Goal: Information Seeking & Learning: Learn about a topic

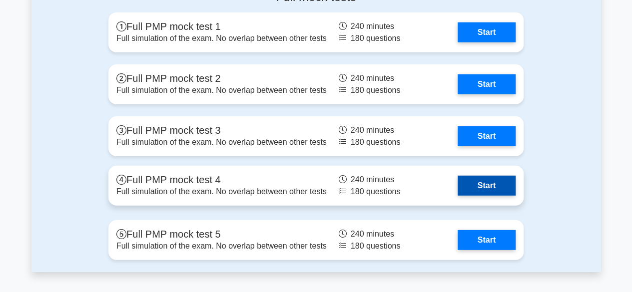
scroll to position [1250, 0]
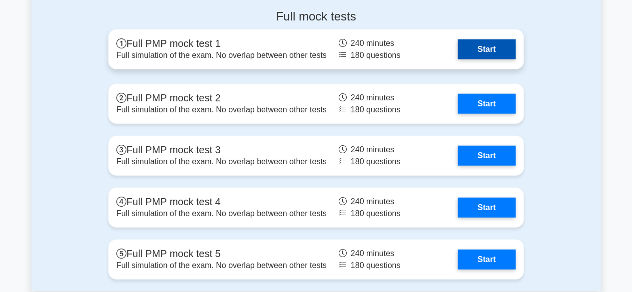
click at [478, 51] on link "Start" at bounding box center [487, 49] width 58 height 20
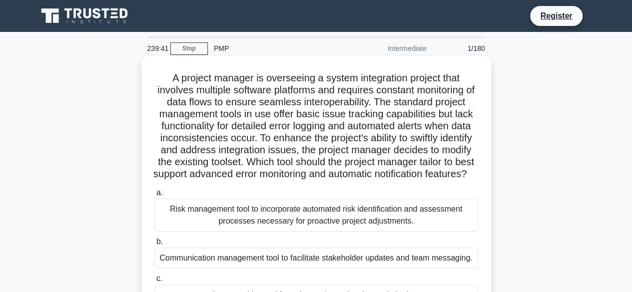
click at [229, 231] on div "Risk management tool to incorporate automated risk identification and assessmen…" at bounding box center [316, 215] width 324 height 33
click at [154, 196] on input "a. Risk management tool to incorporate automated risk identification and assess…" at bounding box center [154, 193] width 0 height 6
